Goal: Task Accomplishment & Management: Manage account settings

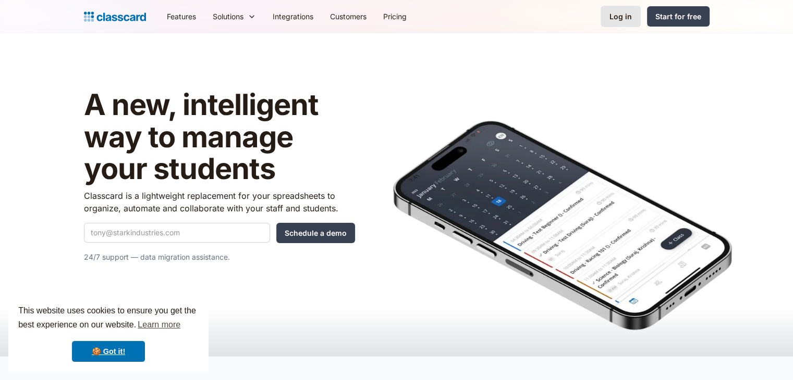
click at [622, 17] on div "Log in" at bounding box center [620, 16] width 22 height 11
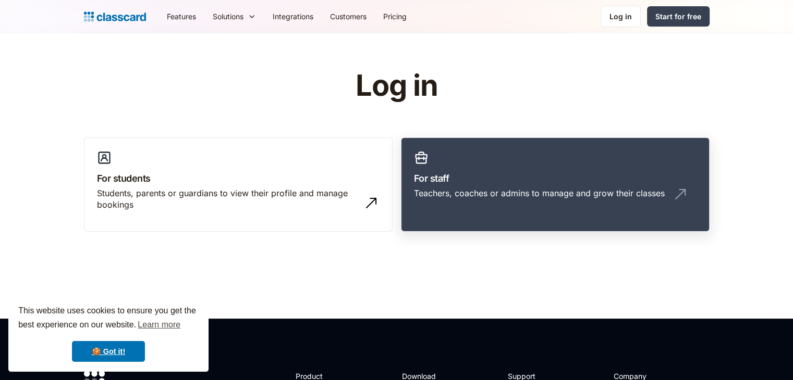
click at [465, 177] on h3 "For staff" at bounding box center [555, 178] width 282 height 14
